Goal: Complete application form: Complete application form

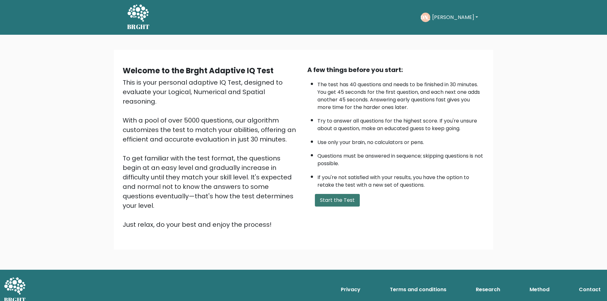
click at [333, 206] on button "Start the Test" at bounding box center [337, 200] width 45 height 13
click at [339, 203] on button "Start the Test" at bounding box center [337, 200] width 45 height 13
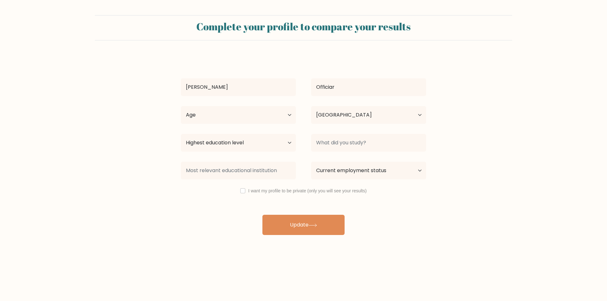
select select "PH"
click at [243, 191] on input "checkbox" at bounding box center [242, 190] width 5 height 5
click at [241, 191] on input "checkbox" at bounding box center [242, 190] width 5 height 5
click at [244, 193] on input "checkbox" at bounding box center [242, 190] width 5 height 5
checkbox input "true"
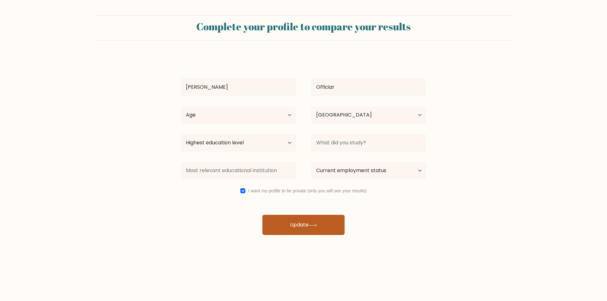
click at [316, 226] on icon at bounding box center [313, 225] width 9 height 3
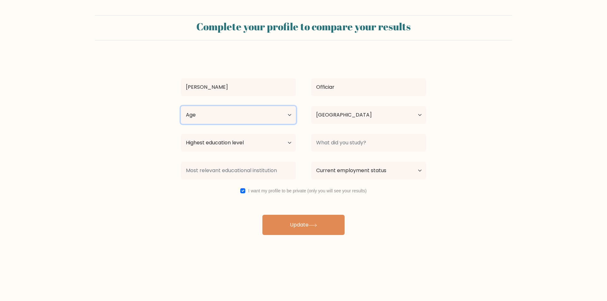
click at [240, 117] on select "Age Under 18 years old 18-24 years old 25-34 years old 35-44 years old 45-54 ye…" at bounding box center [238, 115] width 115 height 18
select select "25_34"
click at [181, 106] on select "Age Under 18 years old 18-24 years old 25-34 years old 35-44 years old 45-54 ye…" at bounding box center [238, 115] width 115 height 18
click at [250, 140] on select "Highest education level No schooling Primary Lower Secondary Upper Secondary Oc…" at bounding box center [238, 143] width 115 height 18
select select "upper_secondary"
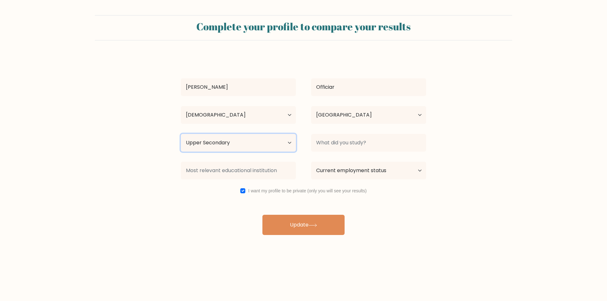
click at [181, 134] on select "Highest education level No schooling Primary Lower Secondary Upper Secondary Oc…" at bounding box center [238, 143] width 115 height 18
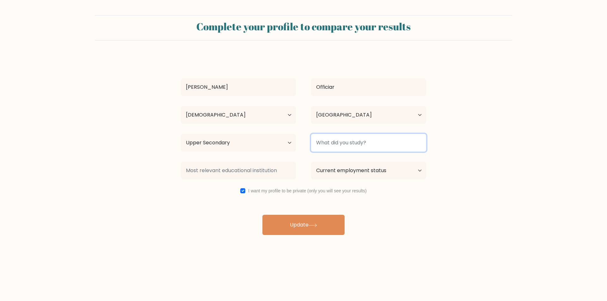
click at [363, 143] on input at bounding box center [368, 143] width 115 height 18
type input "Tourism and Resort Management"
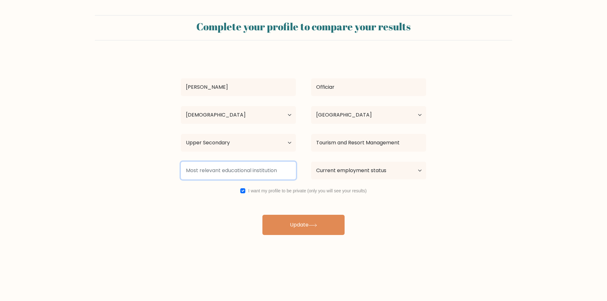
click at [254, 168] on input at bounding box center [238, 171] width 115 height 18
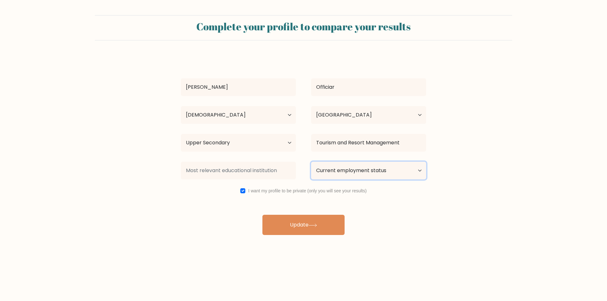
click at [359, 172] on select "Current employment status Employed Student Retired Other / prefer not to answer" at bounding box center [368, 171] width 115 height 18
select select "other"
click at [311, 162] on select "Current employment status Employed Student Retired Other / prefer not to answer" at bounding box center [368, 171] width 115 height 18
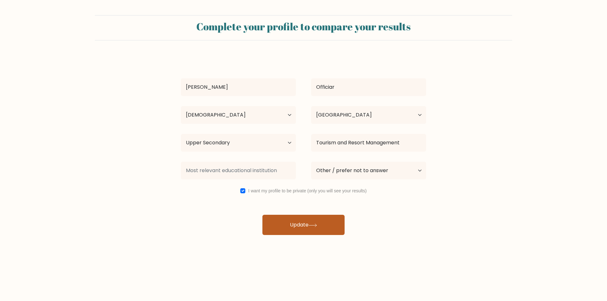
click at [311, 232] on button "Update" at bounding box center [303, 225] width 82 height 20
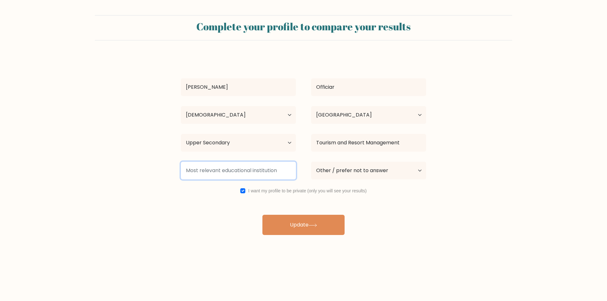
click at [258, 174] on input at bounding box center [238, 171] width 115 height 18
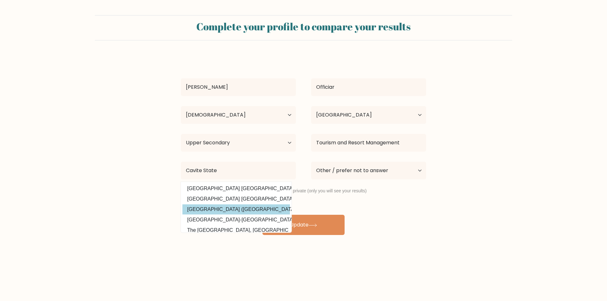
click at [237, 209] on option "Cavite State University (Philippines)" at bounding box center [236, 210] width 108 height 10
type input "Cavite State University"
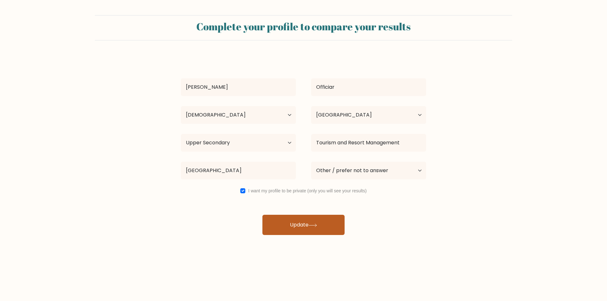
click at [296, 225] on button "Update" at bounding box center [303, 225] width 82 height 20
